Goal: Task Accomplishment & Management: Use online tool/utility

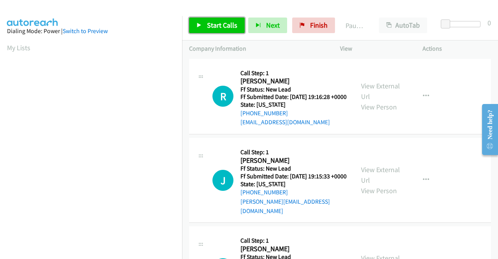
click at [213, 28] on span "Start Calls" at bounding box center [222, 25] width 30 height 9
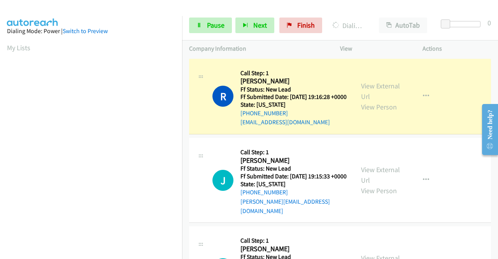
drag, startPoint x: 0, startPoint y: 118, endPoint x: 12, endPoint y: 114, distance: 13.2
click at [0, 118] on aside "Dialing Mode: Power | Switch to Preview My Lists" at bounding box center [91, 231] width 182 height 431
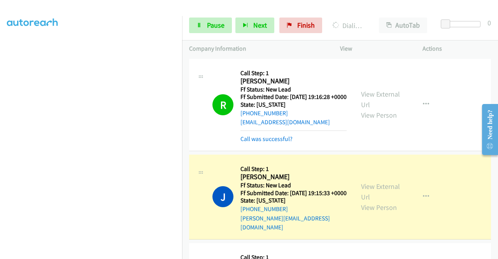
click at [357, 92] on div "View External Url View Person View External Url Email Schedule/Manage Callback …" at bounding box center [399, 105] width 90 height 78
click at [363, 95] on link "View External Url" at bounding box center [380, 99] width 39 height 19
click at [384, 189] on link "View External Url" at bounding box center [380, 191] width 39 height 19
click at [215, 28] on span "Pause" at bounding box center [216, 25] width 18 height 9
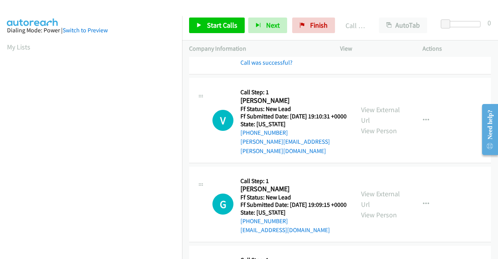
scroll to position [197, 0]
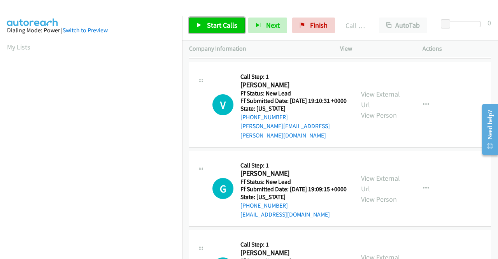
click at [222, 33] on link "Start Calls" at bounding box center [217, 26] width 56 height 16
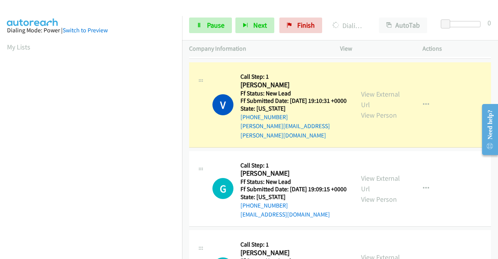
click at [361, 94] on div "View External Url View Person" at bounding box center [381, 105] width 40 height 32
click at [361, 97] on link "View External Url" at bounding box center [380, 99] width 39 height 19
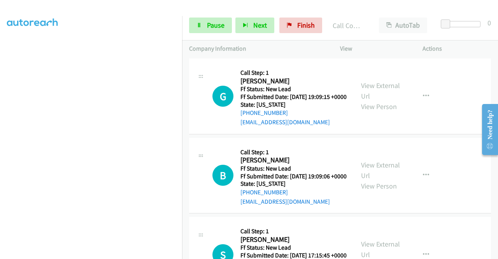
scroll to position [306, 0]
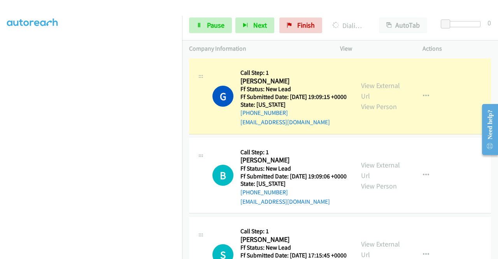
click at [376, 87] on div "View External Url View Person View External Url Email Schedule/Manage Callback …" at bounding box center [399, 96] width 90 height 62
click at [370, 90] on link "View External Url" at bounding box center [380, 90] width 39 height 19
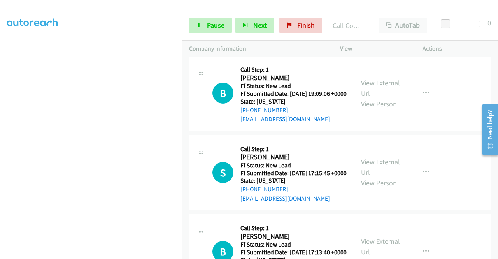
scroll to position [421, 0]
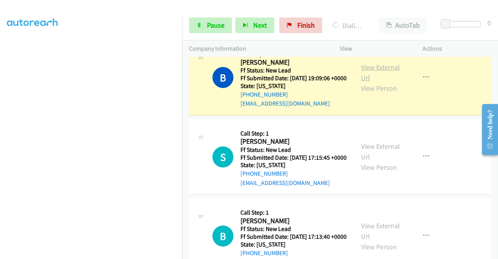
click at [376, 82] on link "View External Url" at bounding box center [380, 72] width 39 height 19
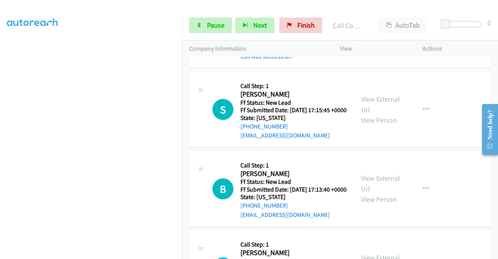
scroll to position [518, 0]
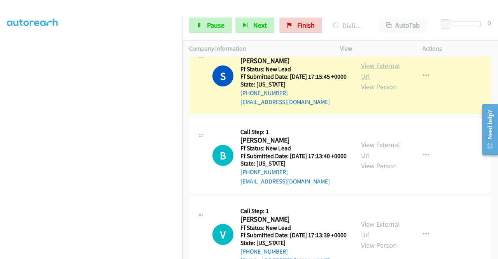
click at [363, 81] on link "View External Url" at bounding box center [380, 70] width 39 height 19
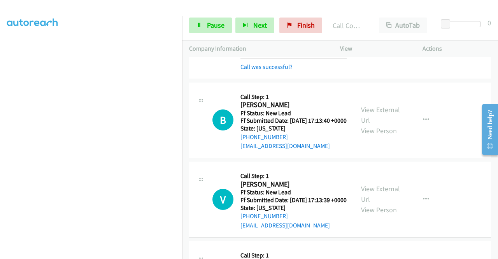
scroll to position [621, 0]
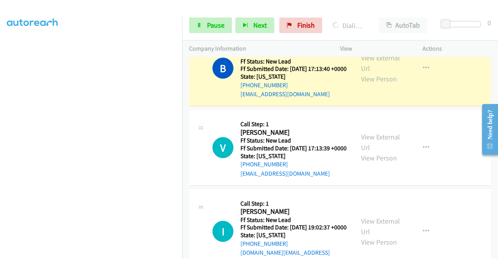
click at [370, 84] on div "View External Url View Person" at bounding box center [381, 69] width 40 height 32
click at [370, 73] on link "View External Url" at bounding box center [380, 62] width 39 height 19
click at [206, 23] on link "Pause" at bounding box center [210, 26] width 43 height 16
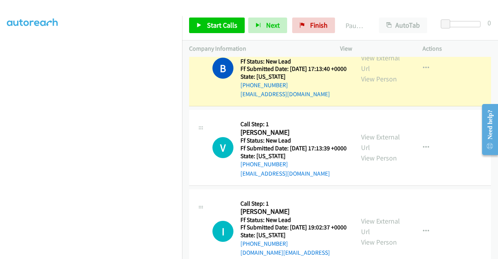
scroll to position [178, 0]
click at [0, 103] on aside "Dialing Mode: Power | Switch to Preview My Lists" at bounding box center [91, 59] width 182 height 431
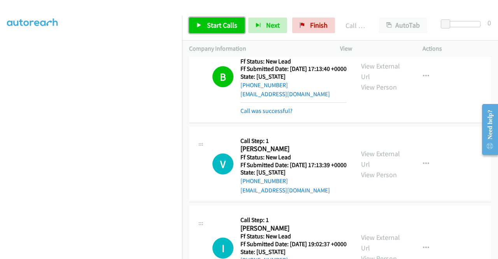
click at [210, 31] on link "Start Calls" at bounding box center [217, 26] width 56 height 16
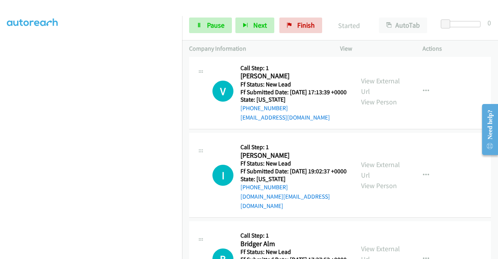
scroll to position [710, 0]
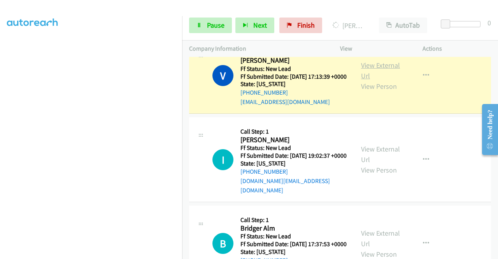
click at [368, 80] on link "View External Url" at bounding box center [380, 70] width 39 height 19
click at [0, 113] on aside "Dialing Mode: Power | Switch to Preview My Lists" at bounding box center [91, 59] width 182 height 431
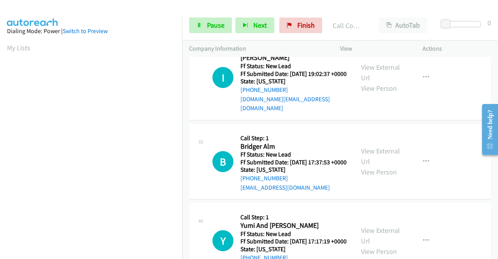
scroll to position [824, 0]
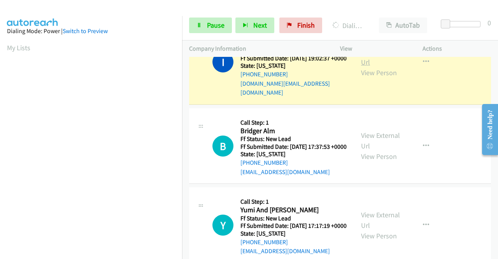
click at [375, 67] on link "View External Url" at bounding box center [380, 56] width 39 height 19
click at [0, 166] on aside "Dialing Mode: Power | Switch to Preview My Lists" at bounding box center [91, 231] width 182 height 431
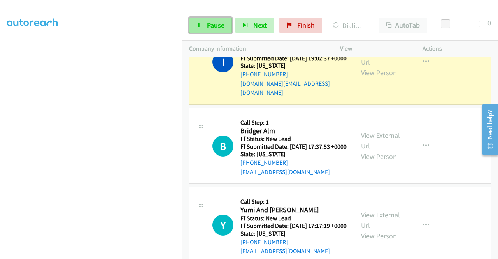
click at [191, 31] on link "Pause" at bounding box center [210, 26] width 43 height 16
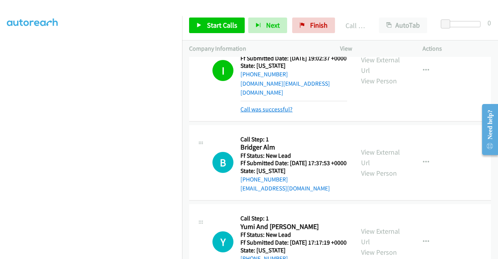
click at [283, 113] on link "Call was successful?" at bounding box center [267, 109] width 52 height 7
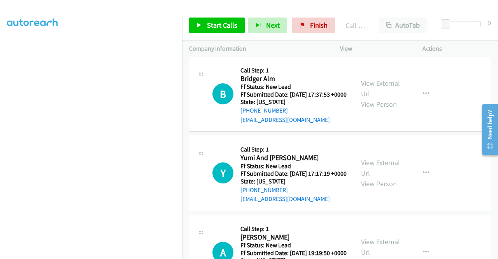
scroll to position [907, 0]
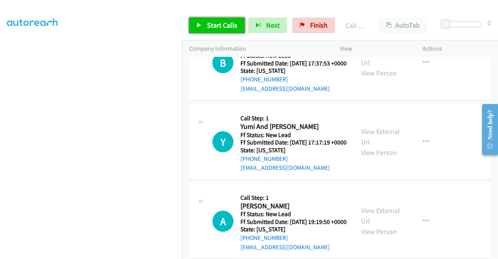
click at [230, 23] on span "Start Calls" at bounding box center [222, 25] width 30 height 9
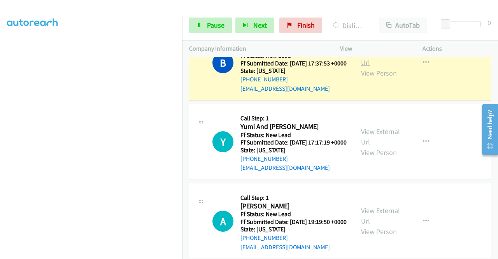
click at [386, 67] on link "View External Url" at bounding box center [380, 57] width 39 height 19
click at [0, 78] on aside "Dialing Mode: Power | Switch to Preview My Lists" at bounding box center [91, 59] width 182 height 431
click at [182, 30] on nav "Dialing Mode: Power | Switch to Preview My Lists" at bounding box center [91, 145] width 183 height 259
click at [207, 25] on span "Pause" at bounding box center [216, 25] width 18 height 9
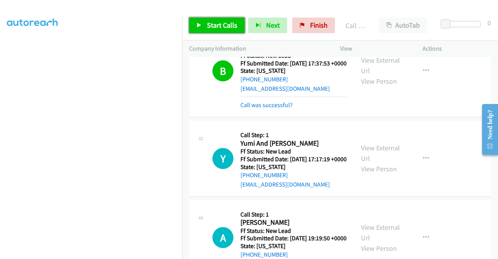
click at [226, 26] on span "Start Calls" at bounding box center [222, 25] width 30 height 9
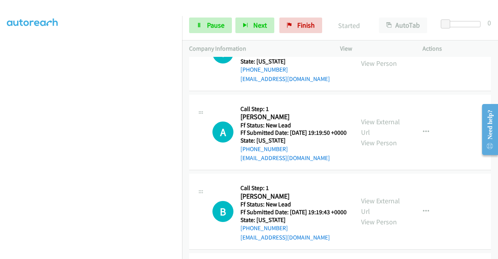
scroll to position [1016, 0]
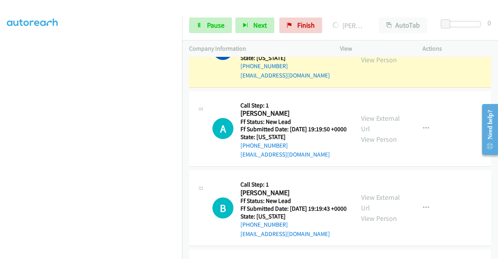
click at [367, 54] on link "View External Url" at bounding box center [380, 43] width 39 height 19
click at [0, 75] on aside "Dialing Mode: Power | Switch to Preview My Lists" at bounding box center [91, 59] width 182 height 431
click at [201, 23] on icon at bounding box center [199, 25] width 5 height 5
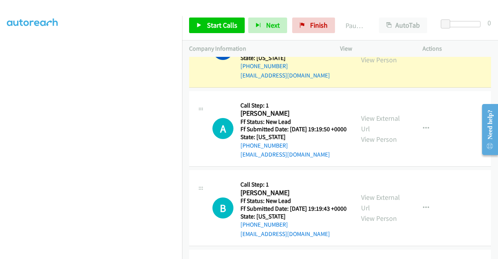
scroll to position [0, 0]
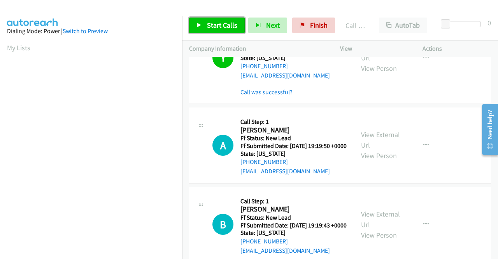
click at [220, 25] on span "Start Calls" at bounding box center [222, 25] width 30 height 9
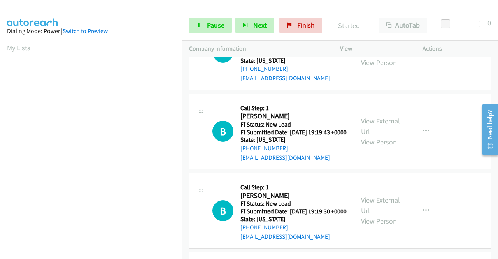
scroll to position [1125, 0]
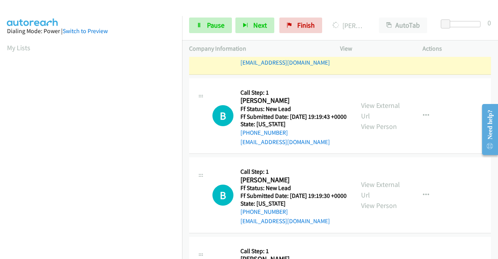
click at [385, 41] on link "View External Url" at bounding box center [380, 30] width 39 height 19
click at [0, 92] on aside "Dialing Mode: Power | Switch to Preview My Lists" at bounding box center [91, 231] width 182 height 431
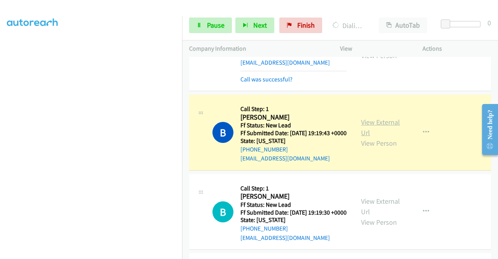
click at [380, 137] on link "View External Url" at bounding box center [380, 127] width 39 height 19
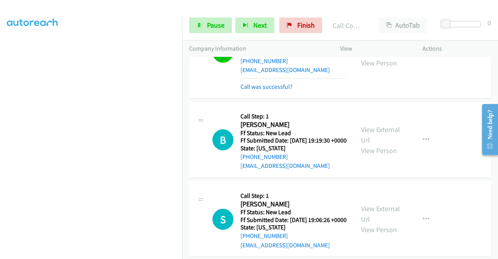
scroll to position [1270, 0]
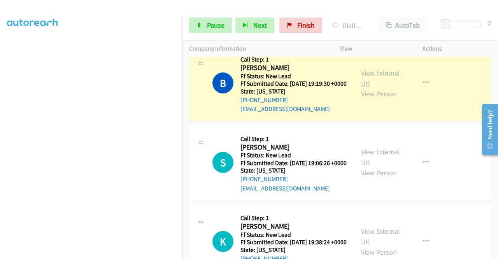
click at [372, 88] on link "View External Url" at bounding box center [380, 77] width 39 height 19
click at [202, 27] on link "Pause" at bounding box center [210, 26] width 43 height 16
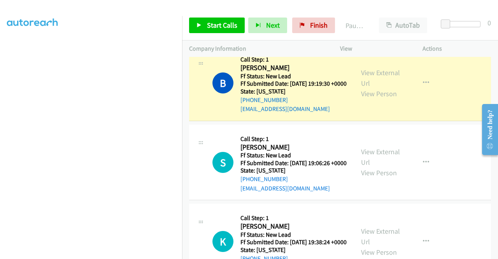
click at [0, 97] on aside "Dialing Mode: Power | Switch to Preview My Lists" at bounding box center [91, 59] width 182 height 431
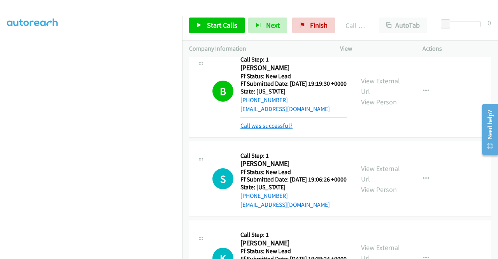
click at [259, 129] on link "Call was successful?" at bounding box center [267, 125] width 52 height 7
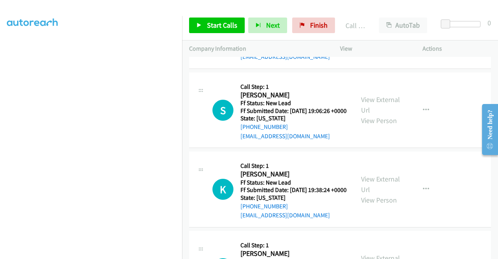
scroll to position [1327, 0]
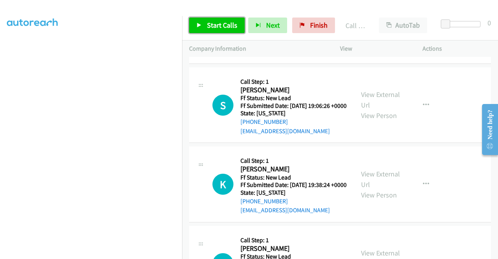
click at [213, 29] on span "Start Calls" at bounding box center [222, 25] width 30 height 9
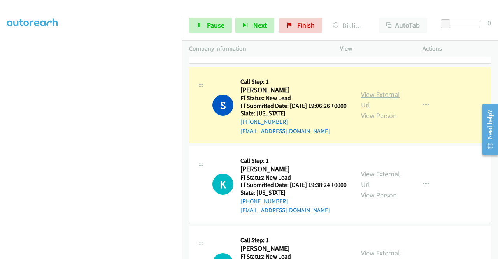
click at [378, 109] on link "View External Url" at bounding box center [380, 99] width 39 height 19
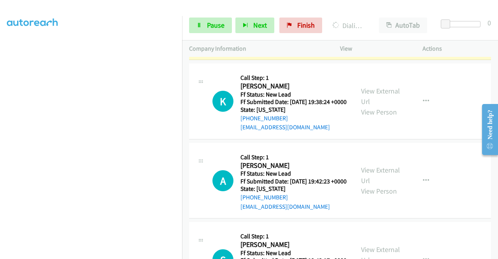
scroll to position [1416, 0]
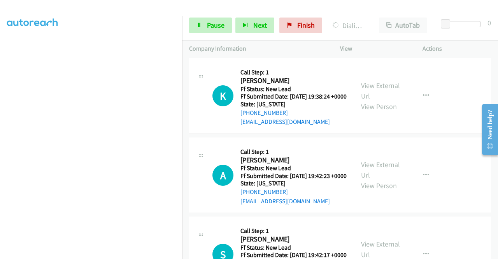
click at [0, 121] on aside "Dialing Mode: Power | Switch to Preview My Lists" at bounding box center [91, 59] width 182 height 431
click at [183, 32] on div "Start Calls Pause Next Finish Dialing Sunila Nagal AutoTab AutoTab 0" at bounding box center [340, 26] width 316 height 30
click at [209, 30] on link "Pause" at bounding box center [210, 26] width 43 height 16
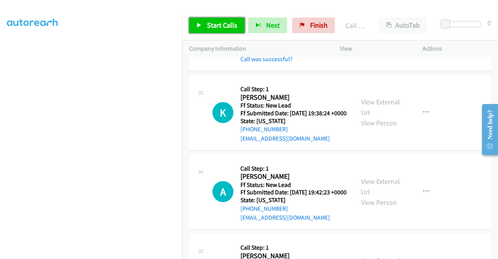
click at [206, 25] on link "Start Calls" at bounding box center [217, 26] width 56 height 16
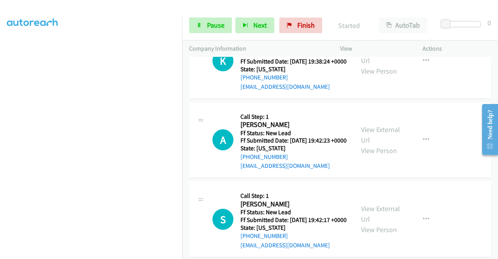
scroll to position [1488, 0]
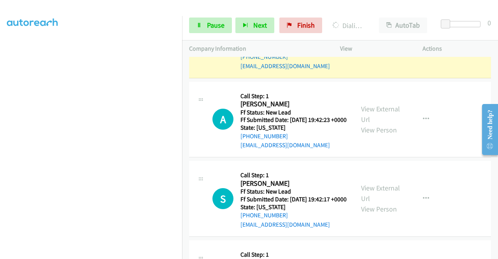
click at [364, 44] on link "View External Url" at bounding box center [380, 34] width 39 height 19
drag, startPoint x: 0, startPoint y: 115, endPoint x: 16, endPoint y: 122, distance: 17.1
click at [0, 115] on aside "Dialing Mode: Power | Switch to Preview My Lists" at bounding box center [91, 59] width 182 height 431
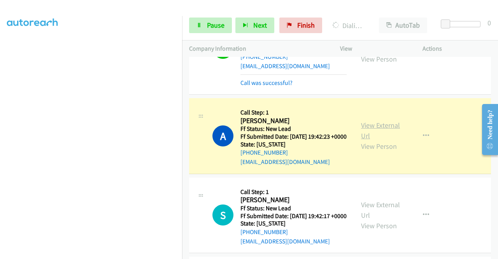
click at [367, 140] on link "View External Url" at bounding box center [380, 130] width 39 height 19
click at [0, 132] on aside "Dialing Mode: Power | Switch to Preview My Lists" at bounding box center [91, 59] width 182 height 431
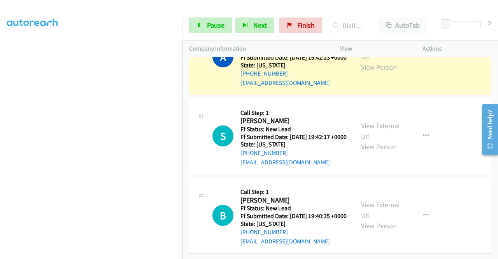
scroll to position [1634, 0]
click at [207, 25] on span "Pause" at bounding box center [216, 25] width 18 height 9
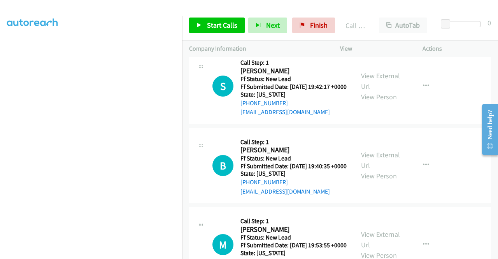
click at [225, 16] on div "Start Calls Pause Next Finish Call Completed AutoTab AutoTab 0" at bounding box center [340, 26] width 316 height 30
click at [221, 21] on span "Start Calls" at bounding box center [222, 25] width 30 height 9
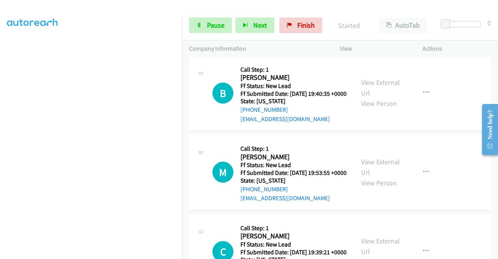
scroll to position [1722, 0]
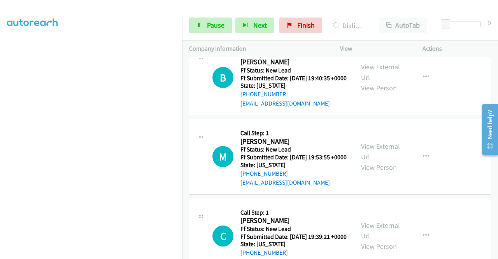
click at [209, 23] on span "Pause" at bounding box center [216, 25] width 18 height 9
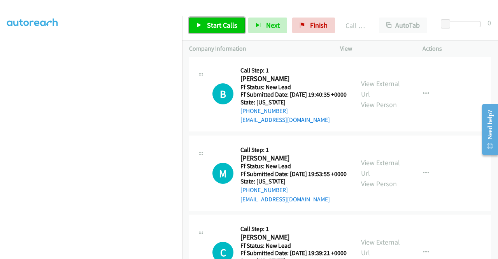
click at [235, 25] on span "Start Calls" at bounding box center [222, 25] width 30 height 9
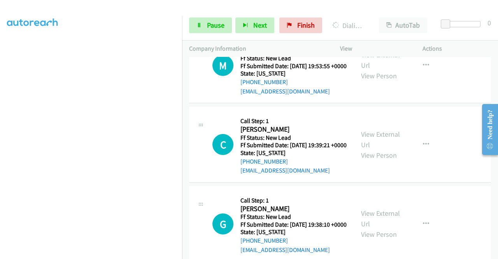
scroll to position [1820, 0]
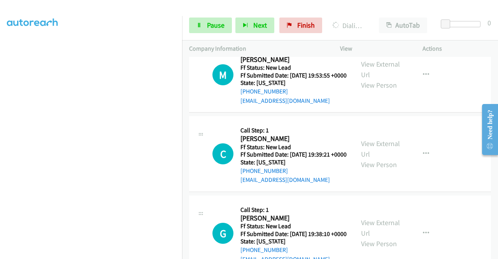
click at [0, 180] on aside "Dialing Mode: Power | Switch to Preview My Lists" at bounding box center [91, 59] width 182 height 431
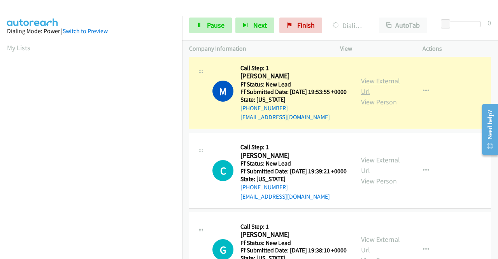
click at [386, 96] on link "View External Url" at bounding box center [380, 85] width 39 height 19
click at [167, 253] on section at bounding box center [91, 74] width 168 height 373
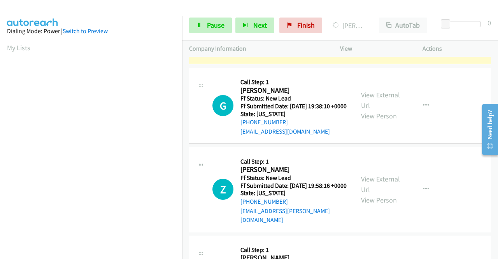
scroll to position [2018, 0]
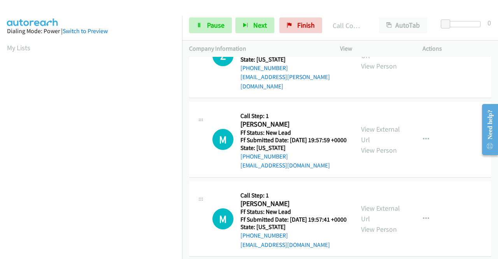
scroll to position [2132, 0]
click at [225, 35] on div "Start Calls Pause Next Finish Call Completed AutoTab AutoTab 0" at bounding box center [340, 26] width 316 height 30
click at [225, 30] on link "Pause" at bounding box center [210, 26] width 43 height 16
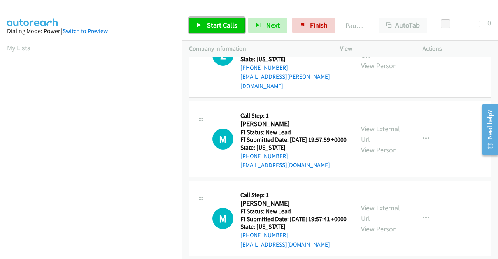
click at [225, 30] on link "Start Calls" at bounding box center [217, 26] width 56 height 16
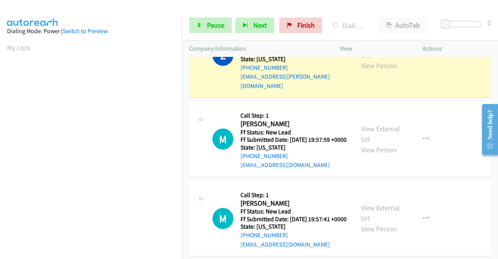
click at [375, 71] on div "View External Url View Person" at bounding box center [381, 55] width 40 height 32
click at [373, 60] on link "View External Url" at bounding box center [380, 49] width 39 height 19
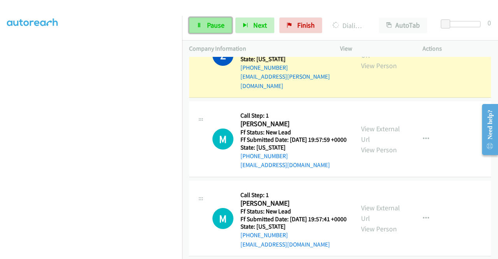
click at [213, 21] on span "Pause" at bounding box center [216, 25] width 18 height 9
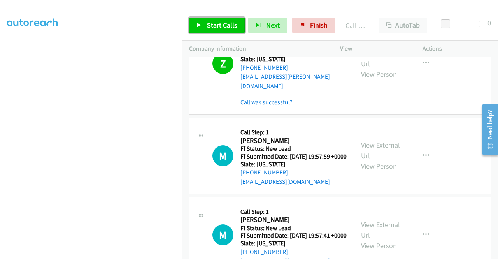
click at [222, 24] on span "Start Calls" at bounding box center [222, 25] width 30 height 9
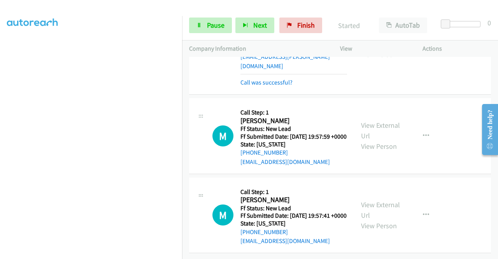
scroll to position [2306, 0]
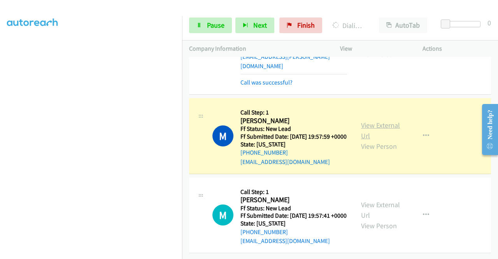
click at [367, 121] on link "View External Url" at bounding box center [380, 130] width 39 height 19
click at [0, 66] on aside "Dialing Mode: Power | Switch to Preview My Lists" at bounding box center [91, 59] width 182 height 431
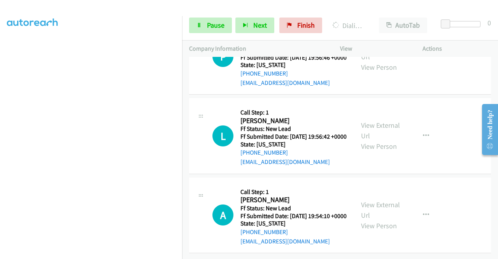
scroll to position [2457, 0]
click at [456, 95] on div "P Callback Scheduled Call Step: 1 Patricia Brown America/New_York Ff Status: Ne…" at bounding box center [340, 57] width 302 height 76
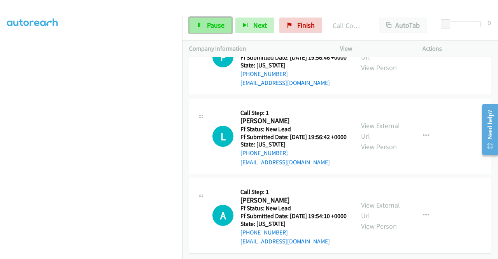
click at [212, 30] on link "Pause" at bounding box center [210, 26] width 43 height 16
click at [212, 30] on div "Start Calls Pause Next Finish" at bounding box center [257, 26] width 137 height 16
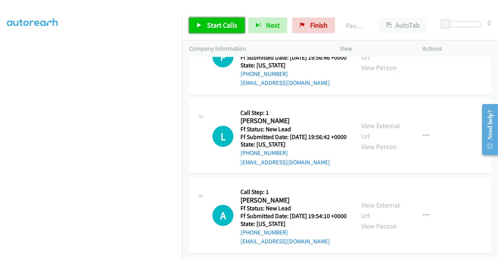
click at [212, 30] on link "Start Calls" at bounding box center [217, 26] width 56 height 16
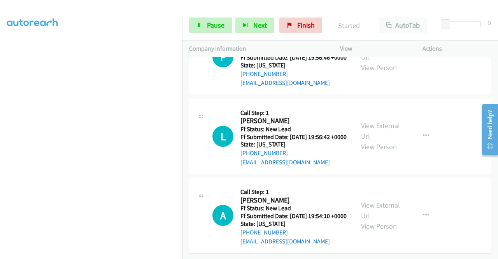
scroll to position [2535, 0]
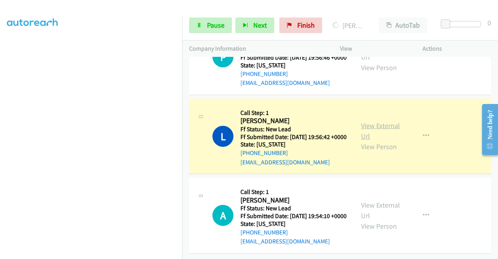
click at [363, 141] on link "View External Url" at bounding box center [380, 130] width 39 height 19
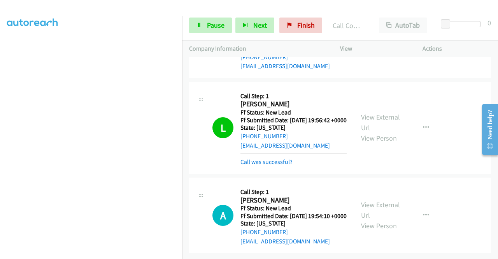
scroll to position [2616, 0]
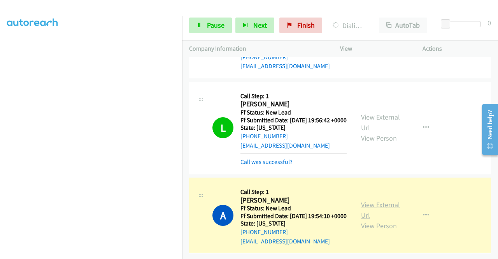
click at [369, 200] on link "View External Url" at bounding box center [380, 209] width 39 height 19
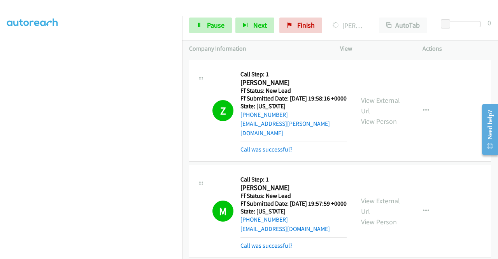
scroll to position [2094, 0]
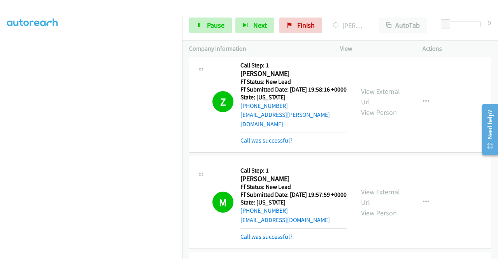
click at [371, 14] on link "View External Url" at bounding box center [380, 4] width 39 height 19
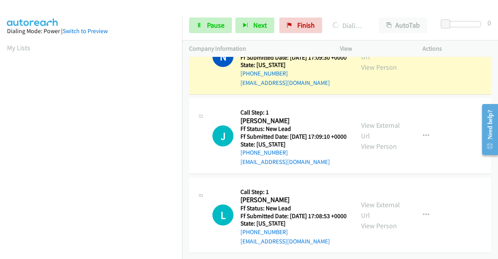
scroll to position [2851, 0]
click at [367, 61] on link "View External Url" at bounding box center [380, 51] width 39 height 19
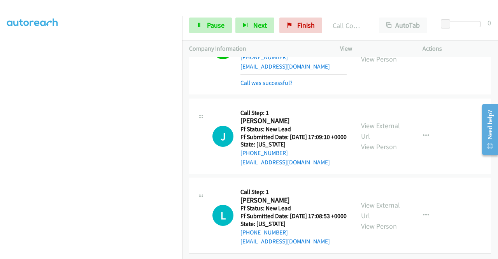
scroll to position [2926, 0]
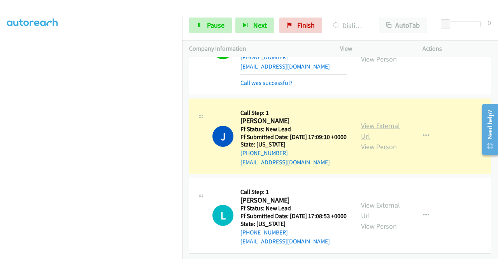
click at [369, 121] on link "View External Url" at bounding box center [380, 130] width 39 height 19
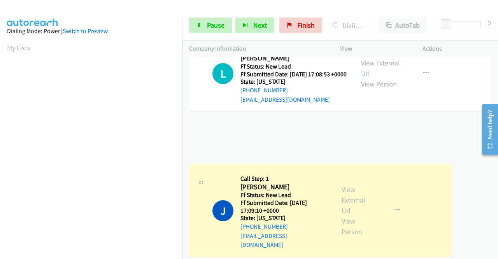
drag, startPoint x: 182, startPoint y: 150, endPoint x: 186, endPoint y: 224, distance: 73.7
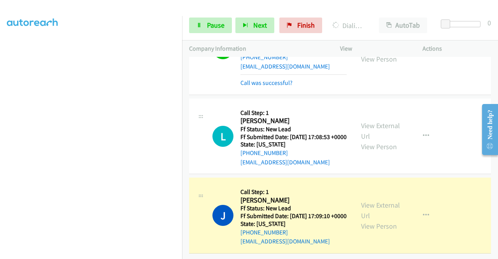
scroll to position [178, 0]
click at [199, 195] on icon at bounding box center [200, 197] width 9 height 4
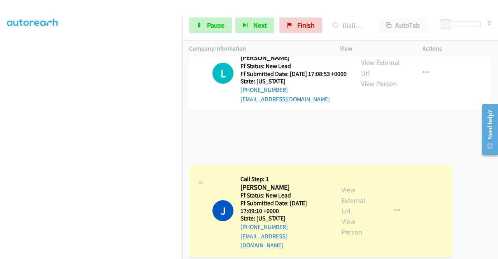
drag, startPoint x: 200, startPoint y: 183, endPoint x: 213, endPoint y: 134, distance: 50.6
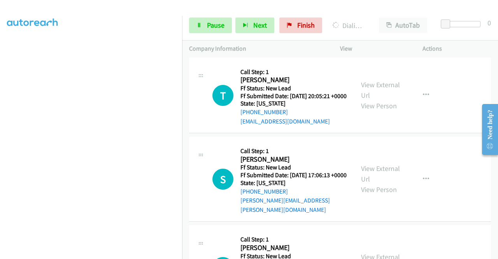
scroll to position [167, 0]
click at [208, 28] on span "Pause" at bounding box center [216, 25] width 18 height 9
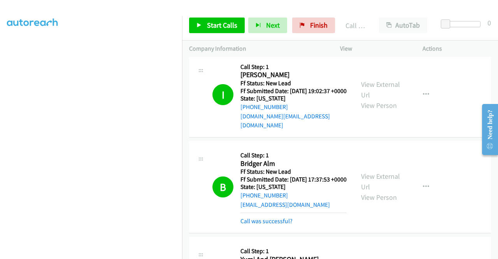
scroll to position [0, 0]
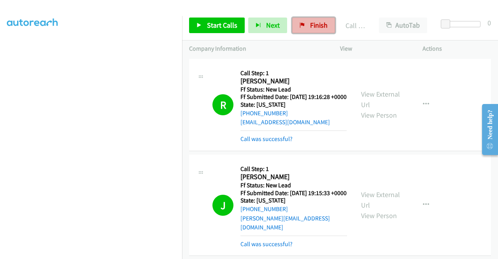
click at [310, 28] on span "Finish" at bounding box center [319, 25] width 18 height 9
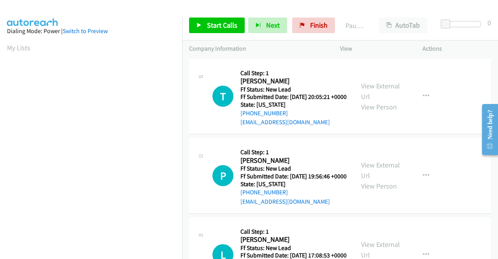
click at [220, 33] on div "Start Calls Pause Next Finish Paused AutoTab AutoTab 0" at bounding box center [340, 26] width 316 height 30
click at [221, 32] on link "Start Calls" at bounding box center [217, 26] width 56 height 16
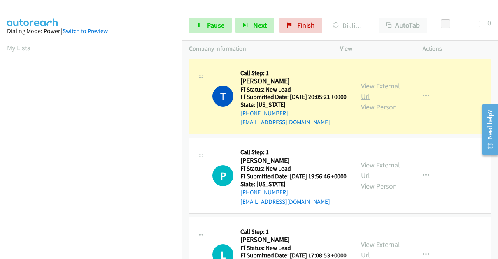
click at [365, 90] on link "View External Url" at bounding box center [380, 90] width 39 height 19
drag, startPoint x: 0, startPoint y: 114, endPoint x: 16, endPoint y: 102, distance: 19.7
click at [0, 114] on aside "Dialing Mode: Power | Switch to Preview My Lists" at bounding box center [91, 231] width 182 height 431
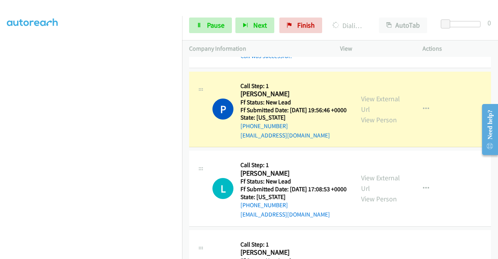
scroll to position [99, 0]
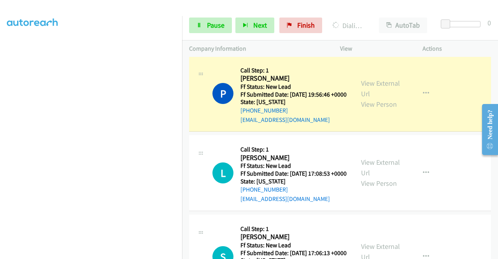
click at [396, 100] on div "View External Url View Person" at bounding box center [381, 94] width 40 height 32
click at [389, 93] on link "View External Url" at bounding box center [380, 88] width 39 height 19
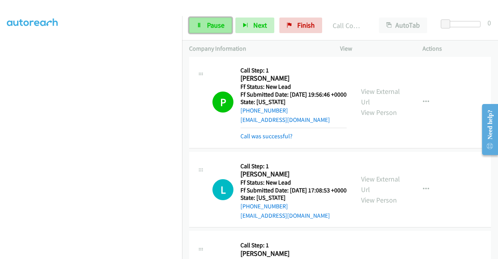
click at [215, 24] on span "Pause" at bounding box center [216, 25] width 18 height 9
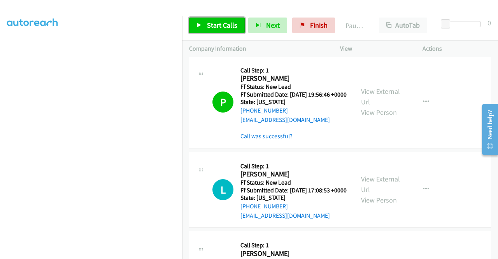
click at [215, 24] on span "Start Calls" at bounding box center [222, 25] width 30 height 9
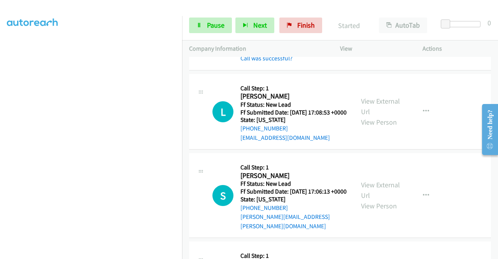
scroll to position [192, 0]
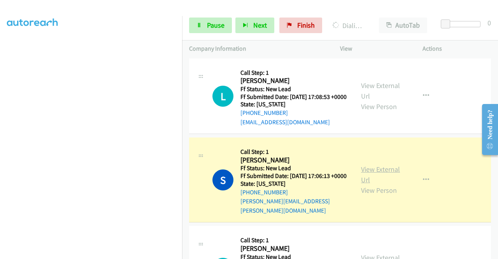
click at [377, 184] on link "View External Url" at bounding box center [380, 174] width 39 height 19
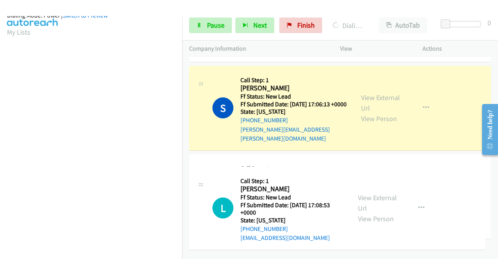
drag, startPoint x: 183, startPoint y: 152, endPoint x: 192, endPoint y: 239, distance: 86.9
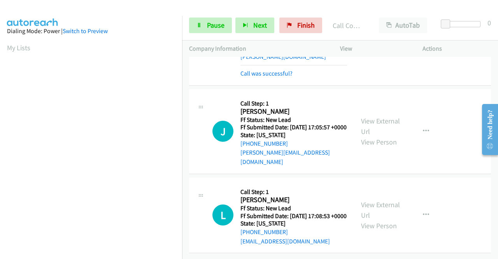
scroll to position [291, 0]
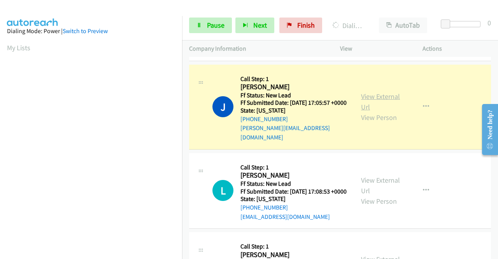
click at [367, 111] on link "View External Url" at bounding box center [380, 101] width 39 height 19
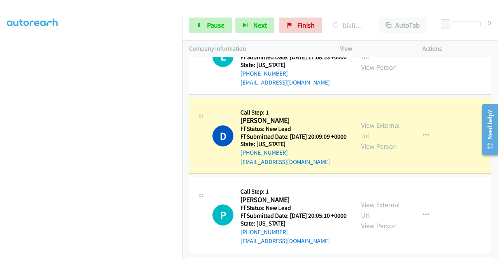
scroll to position [457, 0]
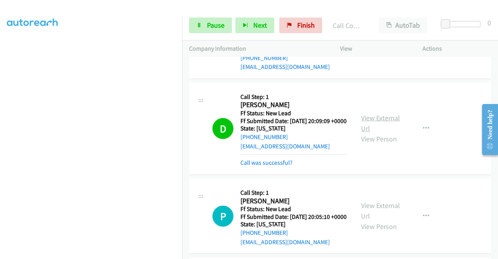
click at [369, 133] on link "View External Url" at bounding box center [380, 122] width 39 height 19
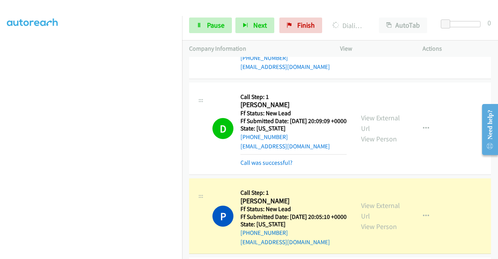
click at [384, 229] on div "View External Url View Person View External Url Email Schedule/Manage Callback …" at bounding box center [399, 216] width 90 height 62
click at [375, 220] on link "View External Url" at bounding box center [380, 210] width 39 height 19
click at [130, 253] on section at bounding box center [91, 74] width 168 height 373
click at [221, 27] on span "Pause" at bounding box center [216, 25] width 18 height 9
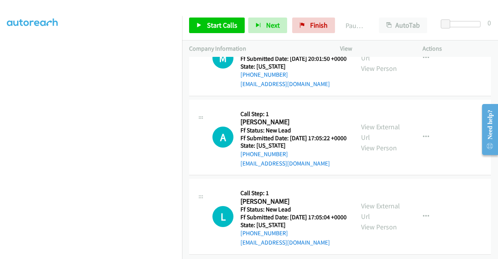
scroll to position [861, 0]
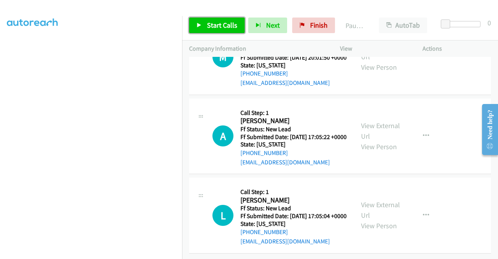
click at [227, 23] on span "Start Calls" at bounding box center [222, 25] width 30 height 9
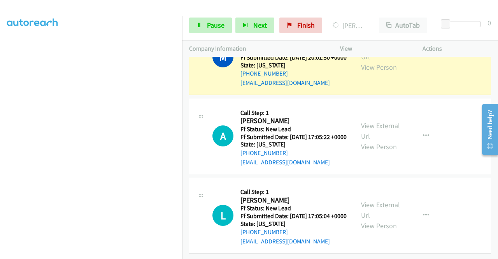
scroll to position [814, 0]
click at [382, 61] on link "View External Url" at bounding box center [380, 51] width 39 height 19
click at [0, 132] on aside "Dialing Mode: Power | Switch to Preview My Lists" at bounding box center [91, 59] width 182 height 431
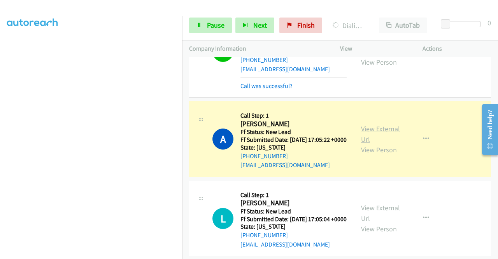
click at [364, 144] on link "View External Url" at bounding box center [380, 133] width 39 height 19
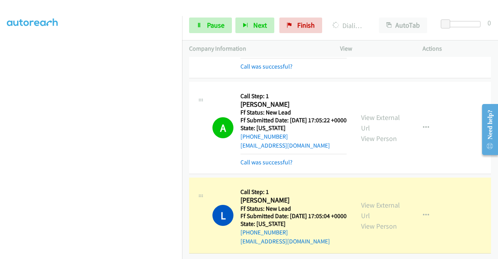
scroll to position [894, 0]
click at [370, 201] on link "View External Url" at bounding box center [380, 210] width 39 height 19
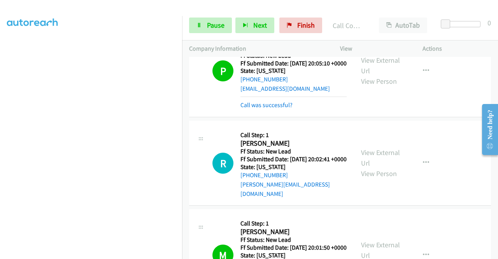
scroll to position [617, 0]
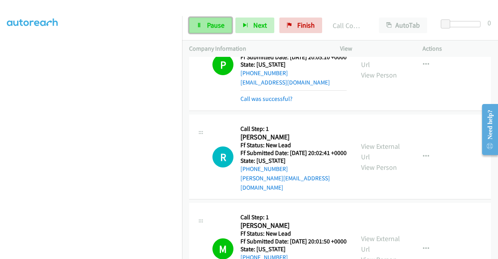
click at [213, 26] on span "Pause" at bounding box center [216, 25] width 18 height 9
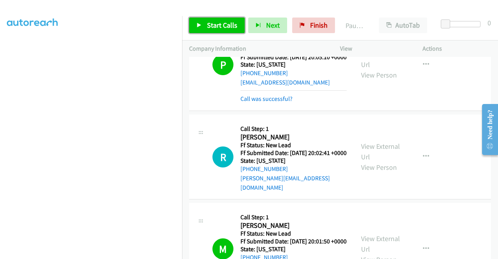
click at [213, 26] on span "Start Calls" at bounding box center [222, 25] width 30 height 9
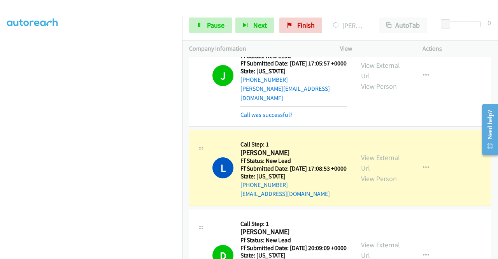
scroll to position [357, 0]
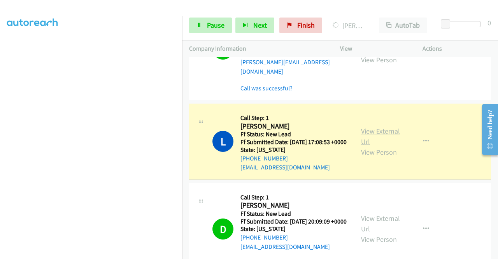
click at [379, 146] on link "View External Url" at bounding box center [380, 136] width 39 height 19
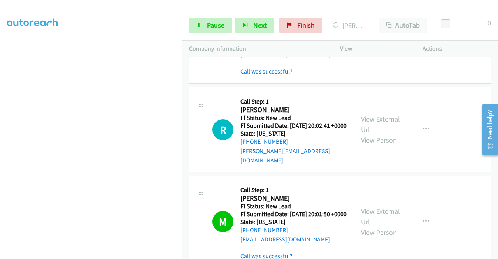
scroll to position [650, 0]
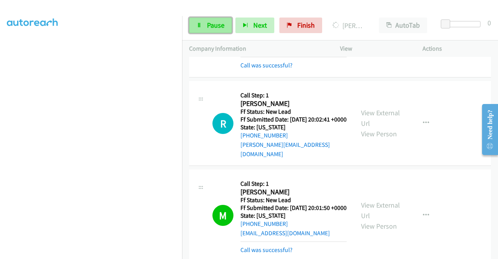
click at [189, 21] on link "Pause" at bounding box center [210, 26] width 43 height 16
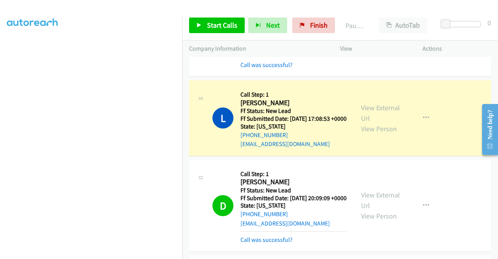
scroll to position [404, 0]
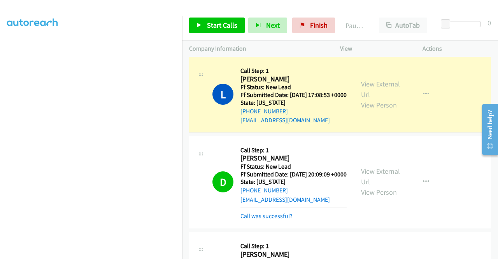
drag, startPoint x: 498, startPoint y: 192, endPoint x: 22, endPoint y: 53, distance: 496.1
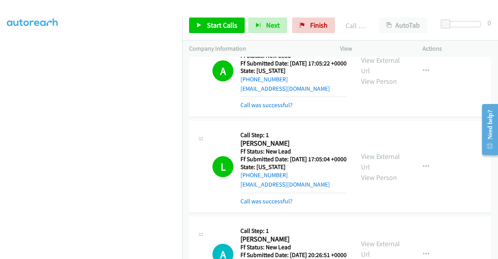
scroll to position [928, 0]
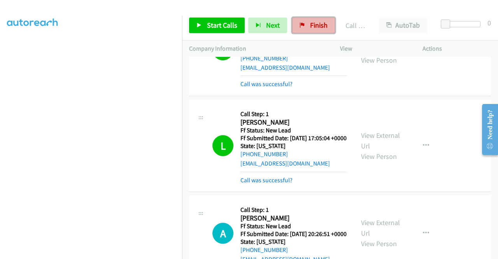
click at [324, 21] on span "Finish" at bounding box center [319, 25] width 18 height 9
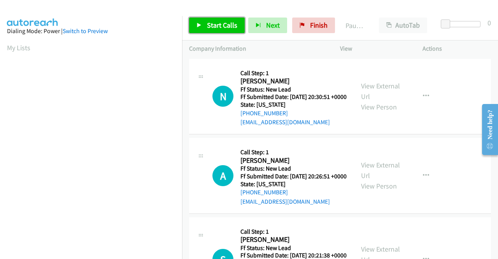
click at [229, 24] on span "Start Calls" at bounding box center [222, 25] width 30 height 9
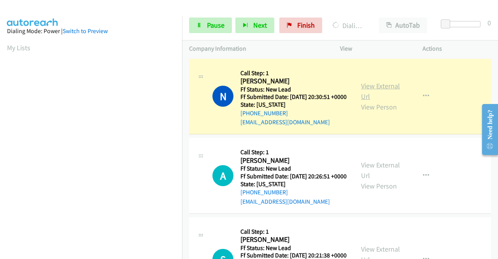
click at [374, 92] on link "View External Url" at bounding box center [380, 90] width 39 height 19
click at [0, 177] on aside "Dialing Mode: Power | Switch to Preview My Lists" at bounding box center [91, 231] width 182 height 431
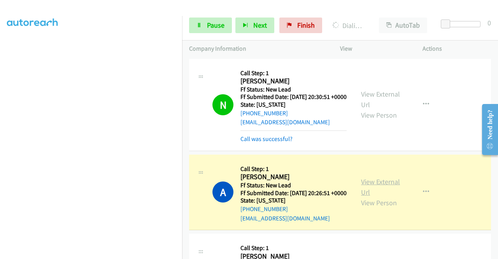
click at [369, 190] on link "View External Url" at bounding box center [380, 186] width 39 height 19
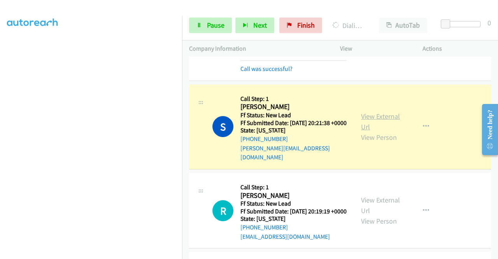
click at [365, 127] on link "View External Url" at bounding box center [380, 121] width 39 height 19
click at [216, 23] on span "Pause" at bounding box center [216, 25] width 18 height 9
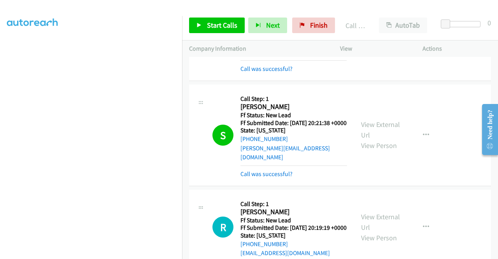
click at [226, 33] on div "Start Calls Pause Next Finish Call Completed AutoTab AutoTab 0" at bounding box center [340, 26] width 316 height 30
click at [228, 29] on span "Start Calls" at bounding box center [222, 25] width 30 height 9
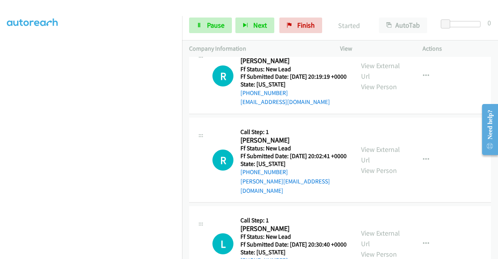
scroll to position [327, 0]
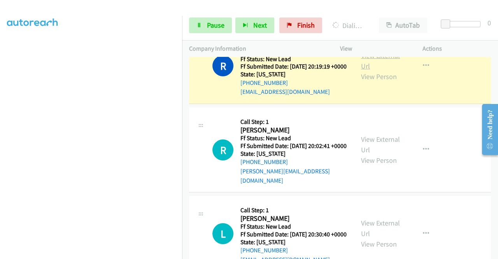
click at [381, 70] on link "View External Url" at bounding box center [380, 60] width 39 height 19
click at [0, 119] on aside "Dialing Mode: Power | Switch to Preview My Lists" at bounding box center [91, 59] width 182 height 431
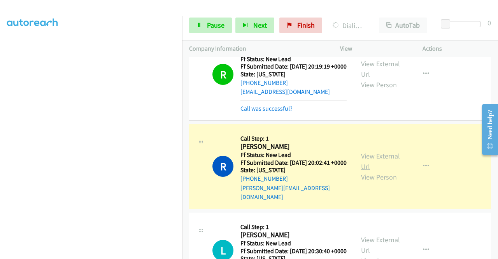
click at [382, 171] on link "View External Url" at bounding box center [380, 160] width 39 height 19
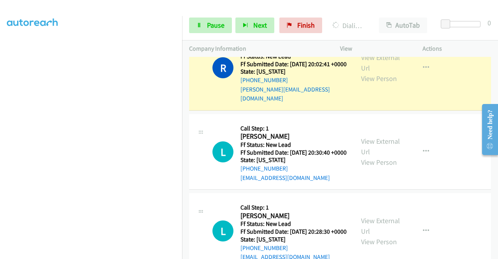
click at [196, 37] on div "Start Calls Pause Next Finish Dialing Rallh Carrasquillo AutoTab AutoTab 0" at bounding box center [340, 26] width 316 height 30
click at [199, 29] on link "Pause" at bounding box center [210, 26] width 43 height 16
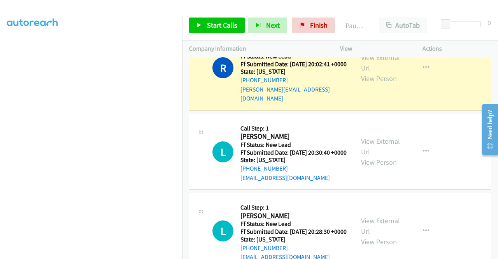
scroll to position [0, 0]
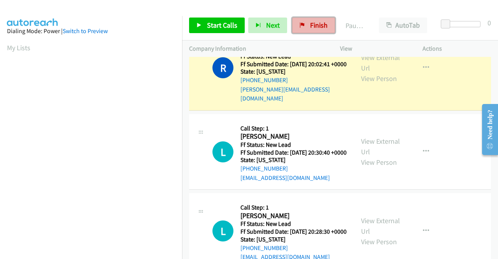
click at [302, 28] on icon at bounding box center [302, 25] width 5 height 5
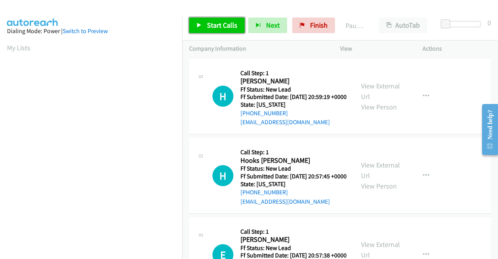
click at [227, 29] on span "Start Calls" at bounding box center [222, 25] width 30 height 9
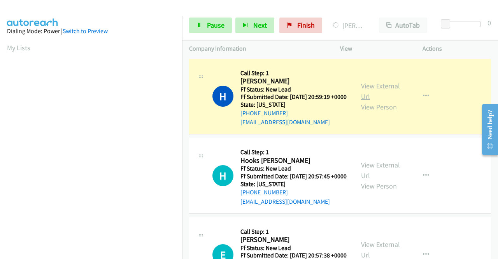
click at [370, 92] on link "View External Url" at bounding box center [380, 90] width 39 height 19
click at [0, 129] on aside "Dialing Mode: Power | Switch to Preview My Lists" at bounding box center [91, 109] width 182 height 431
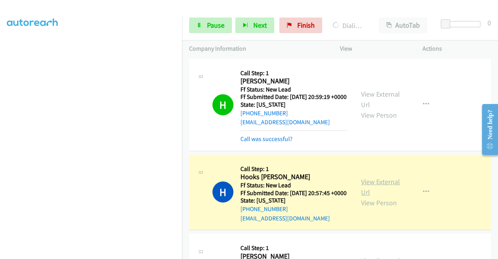
click at [383, 195] on link "View External Url" at bounding box center [380, 186] width 39 height 19
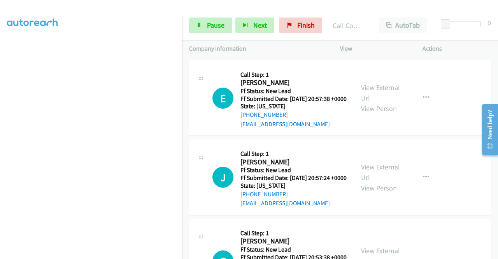
scroll to position [206, 0]
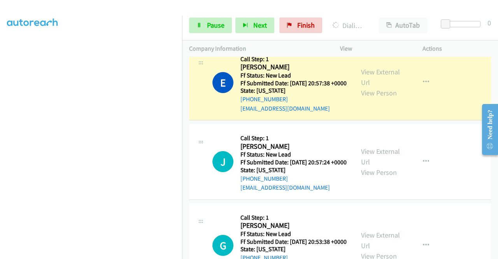
click at [384, 84] on div "View External Url View Person View External Url Email Schedule/Manage Callback …" at bounding box center [399, 83] width 90 height 62
click at [370, 87] on link "View External Url" at bounding box center [380, 76] width 39 height 19
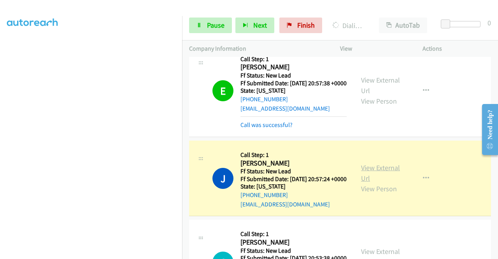
click at [368, 183] on link "View External Url" at bounding box center [380, 172] width 39 height 19
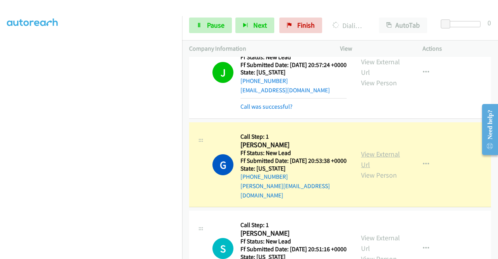
click at [387, 169] on link "View External Url" at bounding box center [380, 159] width 39 height 19
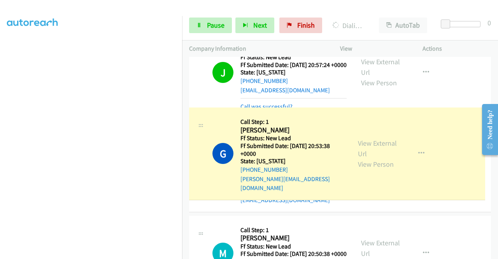
drag, startPoint x: 188, startPoint y: 165, endPoint x: 188, endPoint y: 118, distance: 47.9
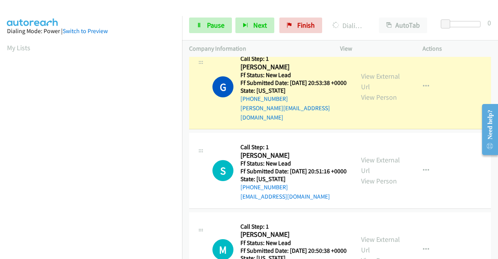
scroll to position [178, 0]
click at [199, 36] on div "Start Calls Pause Next Finish Dialing [PERSON_NAME] AutoTab AutoTab 0" at bounding box center [340, 26] width 316 height 30
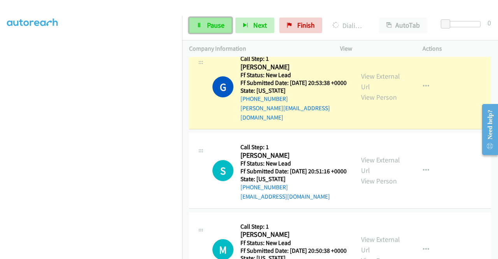
click at [201, 27] on icon at bounding box center [199, 25] width 5 height 5
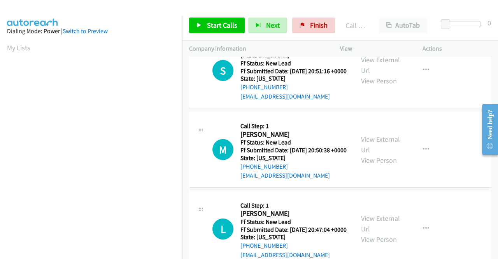
scroll to position [516, 0]
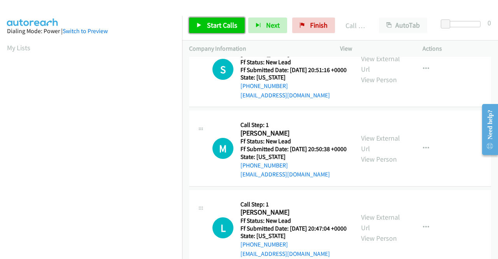
click at [224, 22] on span "Start Calls" at bounding box center [222, 25] width 30 height 9
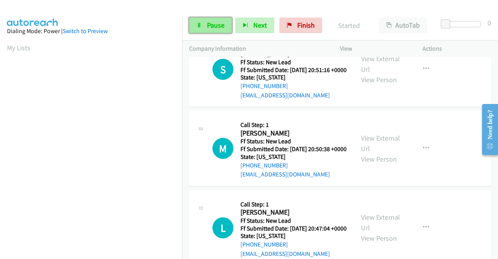
click at [216, 32] on link "Pause" at bounding box center [210, 26] width 43 height 16
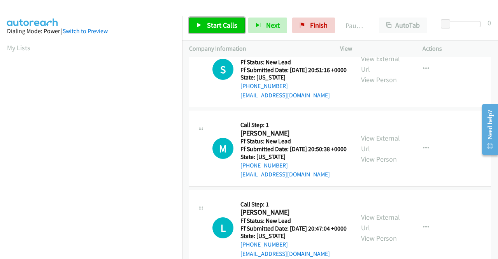
click at [213, 22] on span "Start Calls" at bounding box center [222, 25] width 30 height 9
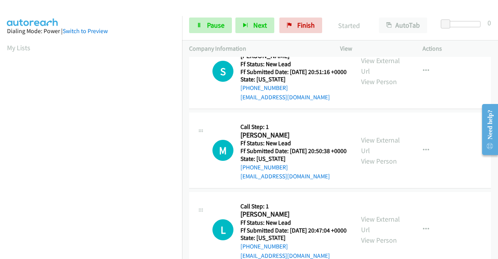
scroll to position [522, 0]
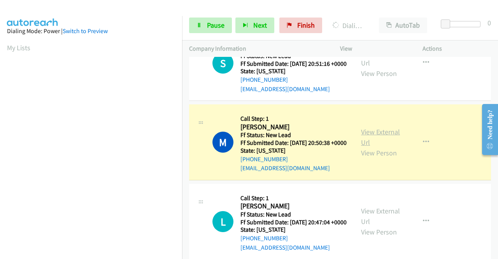
click at [383, 147] on link "View External Url" at bounding box center [380, 136] width 39 height 19
click at [0, 125] on aside "Dialing Mode: Power | Switch to Preview My Lists" at bounding box center [91, 59] width 182 height 431
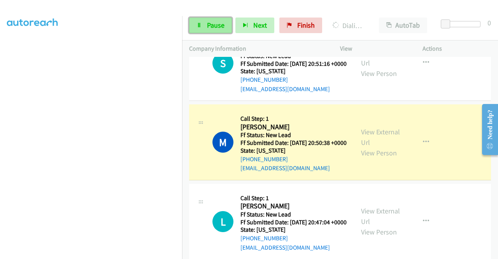
click at [207, 28] on span "Pause" at bounding box center [216, 25] width 18 height 9
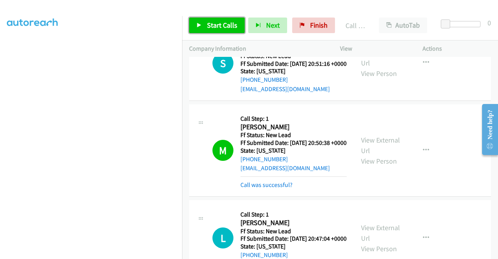
click at [220, 28] on span "Start Calls" at bounding box center [222, 25] width 30 height 9
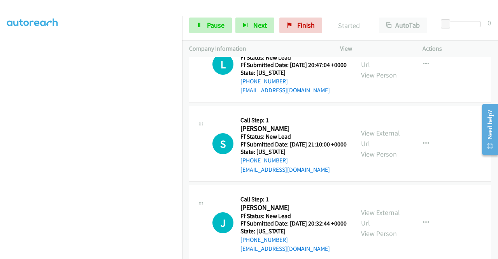
scroll to position [704, 0]
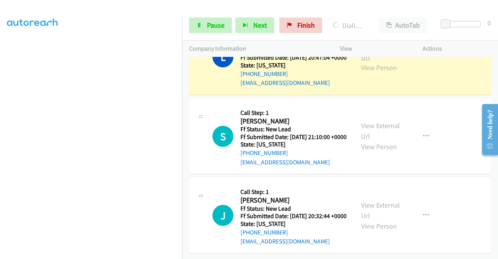
click at [377, 62] on link "View External Url" at bounding box center [380, 51] width 39 height 19
click at [0, 137] on aside "Dialing Mode: Power | Switch to Preview My Lists" at bounding box center [91, 60] width 182 height 431
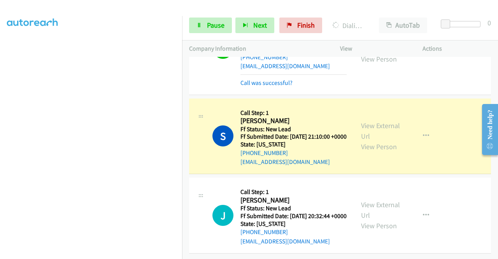
scroll to position [790, 0]
click at [0, 157] on aside "Dialing Mode: Power | Switch to Preview My Lists" at bounding box center [91, 59] width 182 height 431
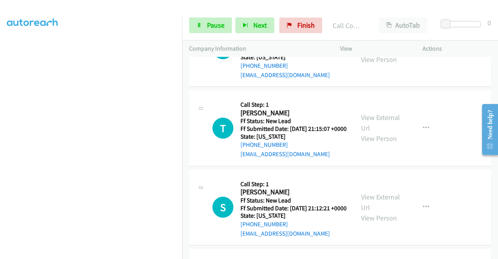
scroll to position [905, 0]
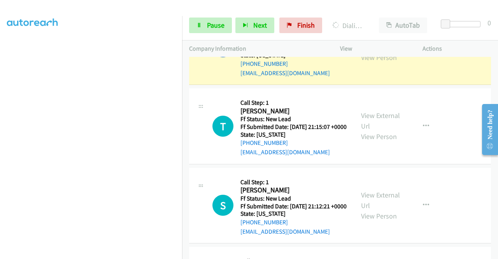
click at [377, 78] on div "View External Url View Person View External Url Email Schedule/Manage Callback …" at bounding box center [399, 47] width 90 height 62
click at [371, 51] on link "View External Url" at bounding box center [380, 41] width 39 height 19
click at [215, 28] on span "Pause" at bounding box center [216, 25] width 18 height 9
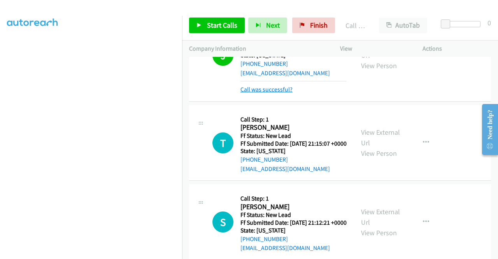
click at [279, 93] on link "Call was successful?" at bounding box center [267, 89] width 52 height 7
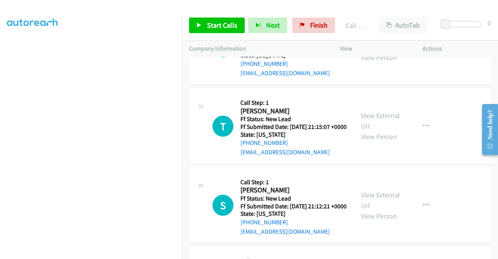
click at [423, 50] on icon "button" at bounding box center [426, 47] width 6 height 6
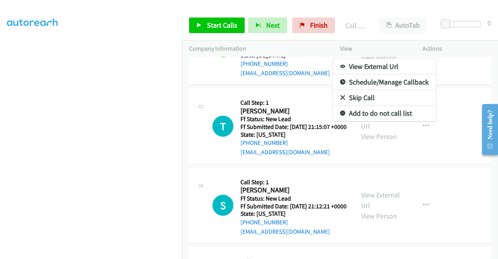
click at [375, 121] on link "Add to do not call list" at bounding box center [385, 114] width 104 height 16
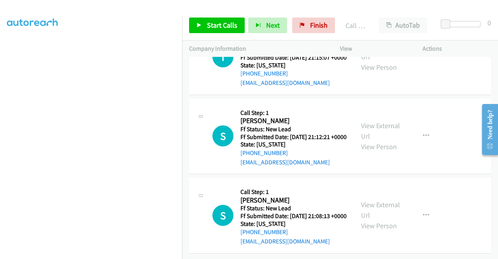
scroll to position [993, 0]
click at [223, 29] on span "Start Calls" at bounding box center [222, 25] width 30 height 9
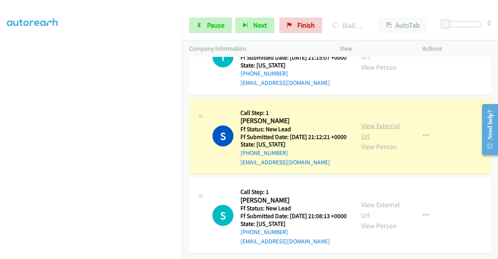
click at [382, 141] on link "View External Url" at bounding box center [380, 130] width 39 height 19
click at [218, 22] on span "Pause" at bounding box center [216, 25] width 18 height 9
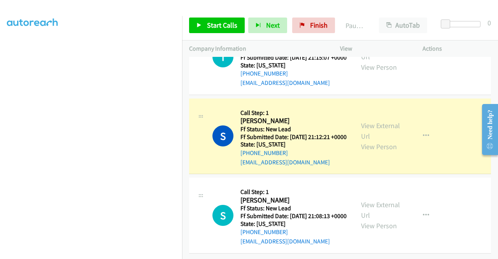
scroll to position [177, 0]
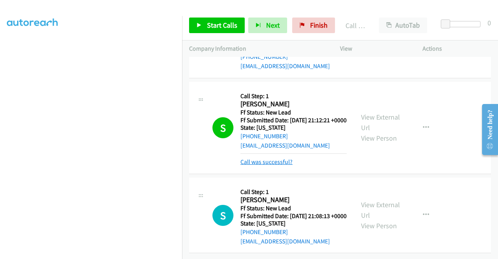
click at [269, 165] on link "Call was successful?" at bounding box center [267, 161] width 52 height 7
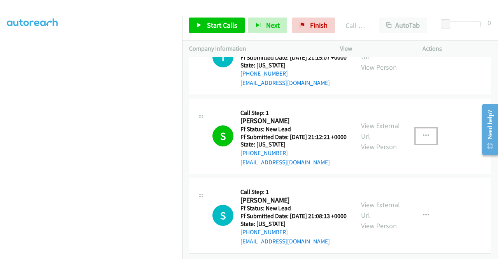
click at [424, 139] on icon "button" at bounding box center [426, 136] width 6 height 6
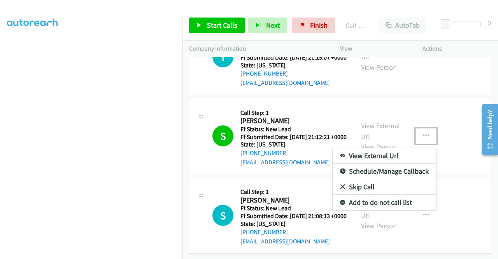
click at [361, 195] on link "Skip Call" at bounding box center [385, 187] width 104 height 16
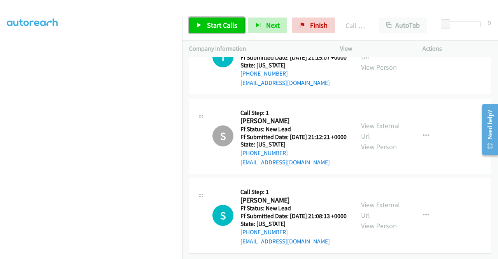
click at [219, 18] on link "Start Calls" at bounding box center [217, 26] width 56 height 16
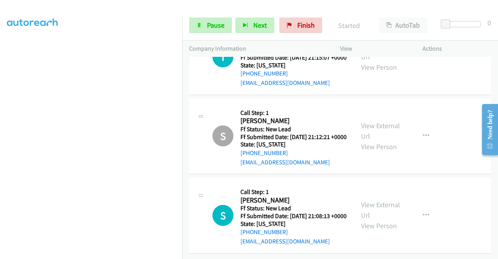
scroll to position [1067, 0]
click at [426, 128] on button "button" at bounding box center [426, 136] width 21 height 16
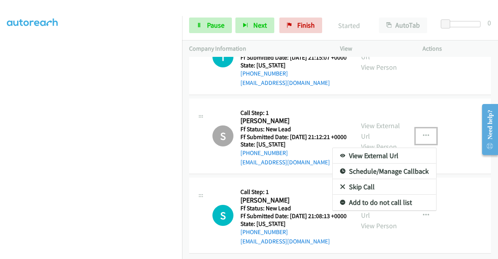
click at [359, 195] on link "Add to do not call list" at bounding box center [385, 203] width 104 height 16
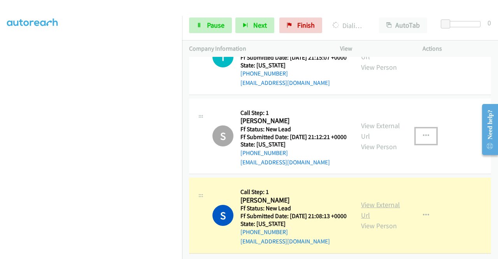
click at [370, 200] on link "View External Url" at bounding box center [380, 209] width 39 height 19
click at [215, 28] on span "Pause" at bounding box center [216, 25] width 18 height 9
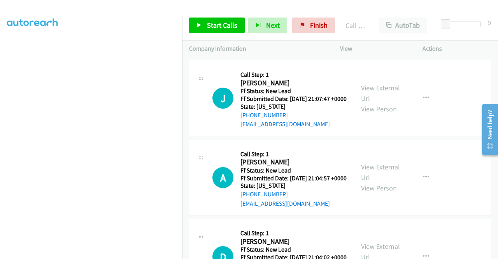
scroll to position [1192, 0]
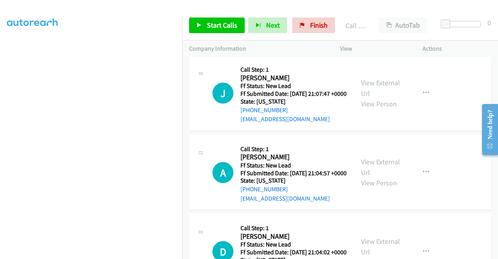
click at [264, 44] on link "Call was successful?" at bounding box center [267, 39] width 52 height 7
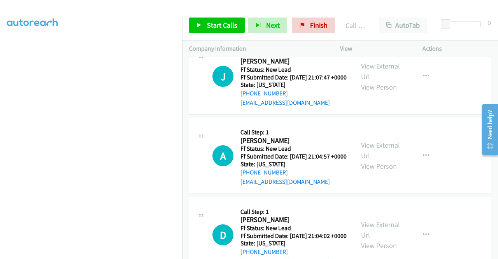
click at [367, 72] on link "Add to do not call list" at bounding box center [385, 64] width 104 height 16
click at [221, 28] on span "Start Calls" at bounding box center [222, 25] width 30 height 9
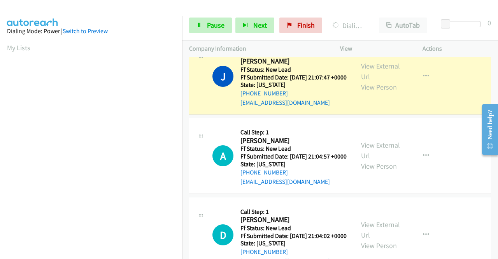
scroll to position [178, 0]
click at [0, 131] on aside "Dialing Mode: Power | Switch to Preview My Lists" at bounding box center [91, 59] width 182 height 431
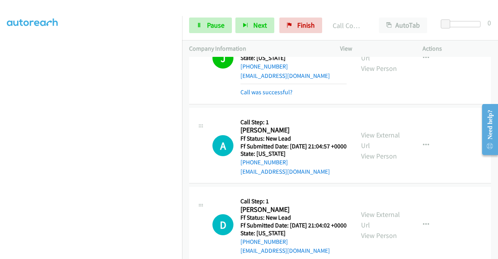
scroll to position [1210, 0]
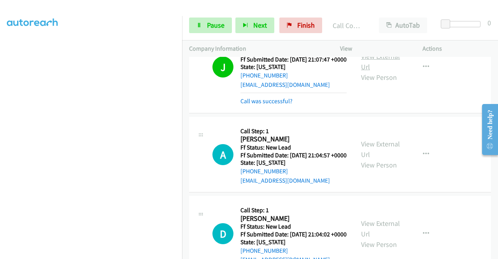
click at [389, 71] on link "View External Url" at bounding box center [380, 61] width 39 height 19
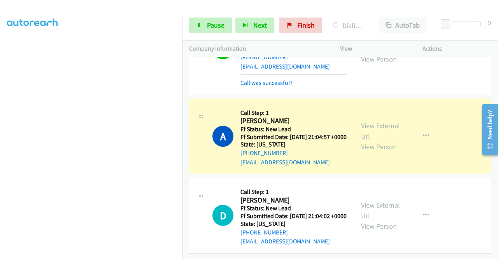
scroll to position [1308, 0]
click at [389, 141] on link "View External Url" at bounding box center [380, 130] width 39 height 19
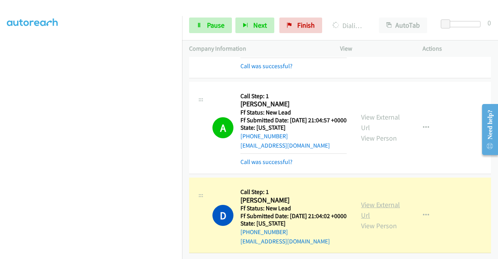
click at [363, 220] on link "View External Url" at bounding box center [380, 209] width 39 height 19
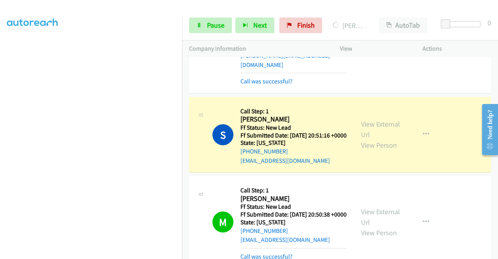
scroll to position [481, 0]
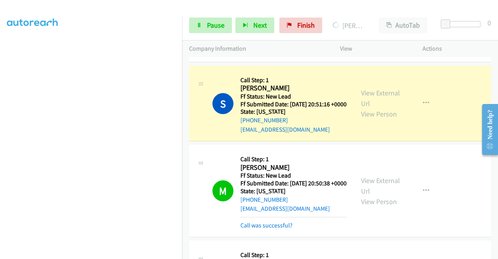
drag, startPoint x: 495, startPoint y: 224, endPoint x: 21, endPoint y: 18, distance: 516.8
click at [365, 108] on link "View External Url" at bounding box center [380, 97] width 39 height 19
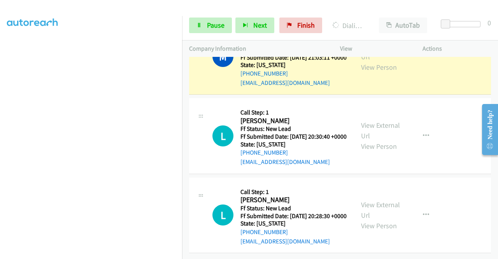
scroll to position [1545, 0]
click at [389, 61] on link "View External Url" at bounding box center [380, 51] width 39 height 19
click at [206, 34] on div "Start Calls Pause Next Finish Dialing [PERSON_NAME] AutoTab AutoTab 0" at bounding box center [340, 26] width 316 height 30
click at [203, 28] on link "Pause" at bounding box center [210, 26] width 43 height 16
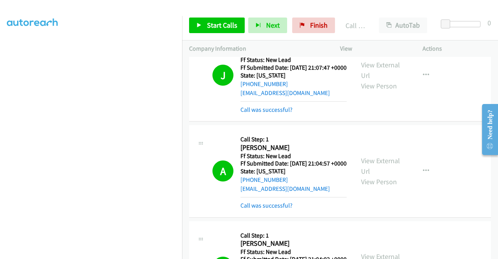
scroll to position [1203, 0]
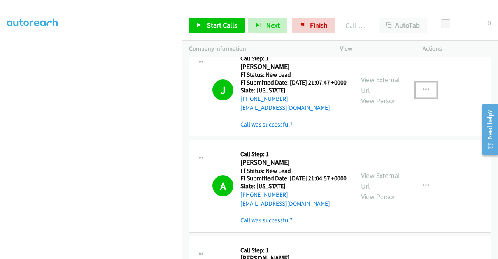
click at [417, 98] on button "button" at bounding box center [426, 90] width 21 height 16
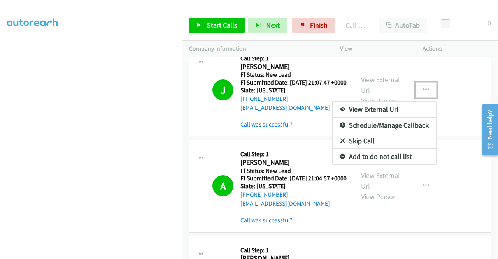
click at [362, 164] on link "Add to do not call list" at bounding box center [385, 157] width 104 height 16
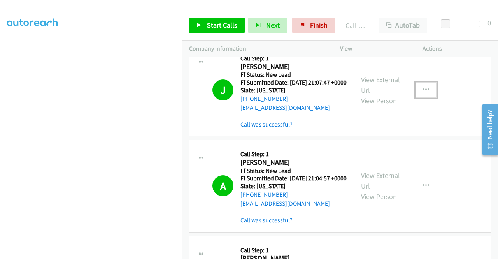
click at [427, 98] on button "button" at bounding box center [426, 90] width 21 height 16
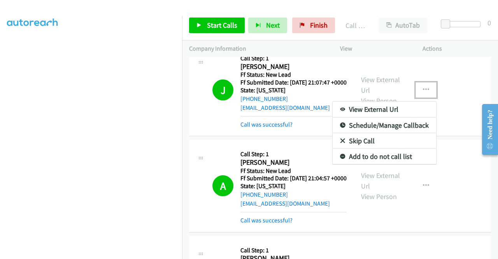
click at [371, 164] on link "Add to do not call list" at bounding box center [385, 157] width 104 height 16
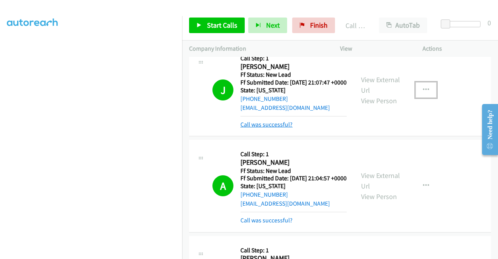
click at [256, 128] on link "Call was successful?" at bounding box center [267, 124] width 52 height 7
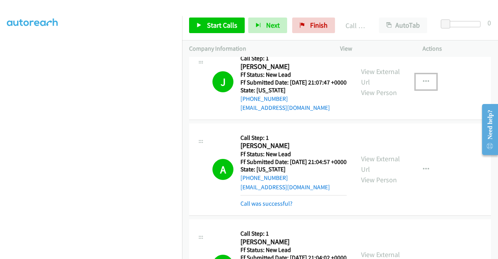
click at [417, 90] on button "button" at bounding box center [426, 82] width 21 height 16
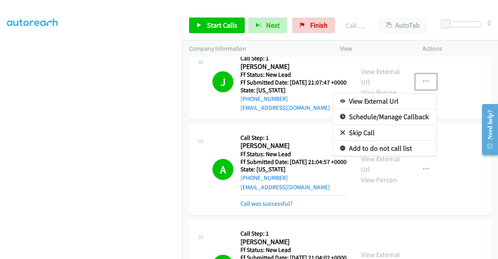
click at [354, 156] on link "Add to do not call list" at bounding box center [385, 149] width 104 height 16
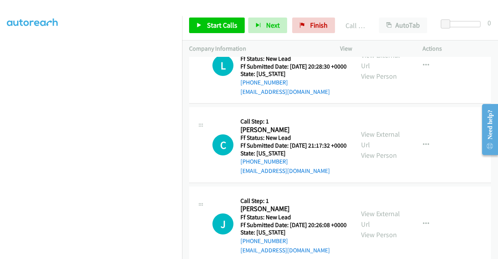
scroll to position [1692, 0]
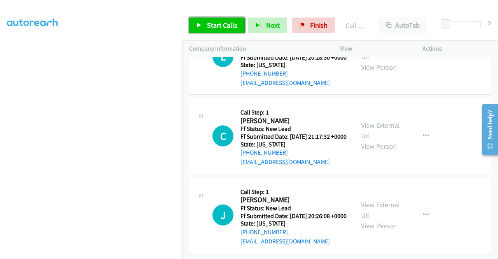
click at [227, 27] on span "Start Calls" at bounding box center [222, 25] width 30 height 9
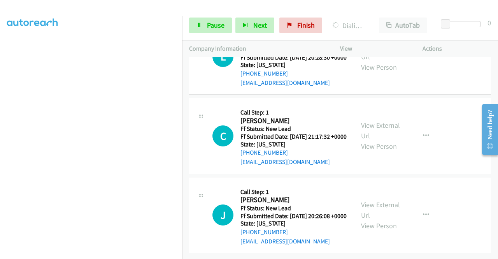
click at [0, 117] on aside "Dialing Mode: Power | Switch to Preview My Lists" at bounding box center [91, 59] width 182 height 431
click at [221, 32] on link "Pause" at bounding box center [210, 26] width 43 height 16
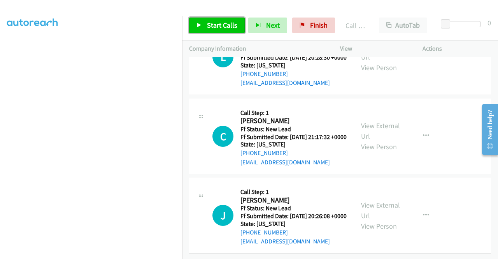
click at [232, 26] on span "Start Calls" at bounding box center [222, 25] width 30 height 9
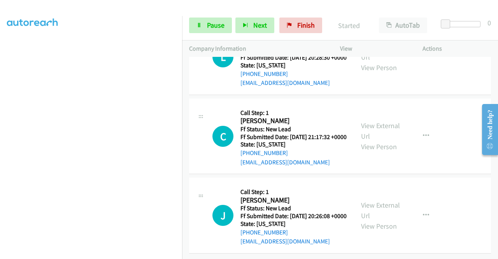
click at [262, 7] on link "Call was successful?" at bounding box center [267, 3] width 52 height 7
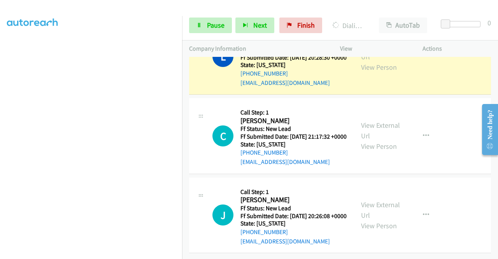
click at [380, 72] on div "View External Url View Person" at bounding box center [381, 57] width 40 height 32
click at [373, 61] on link "View External Url" at bounding box center [380, 51] width 39 height 19
click at [0, 141] on aside "Dialing Mode: Power | Switch to Preview My Lists" at bounding box center [91, 59] width 182 height 431
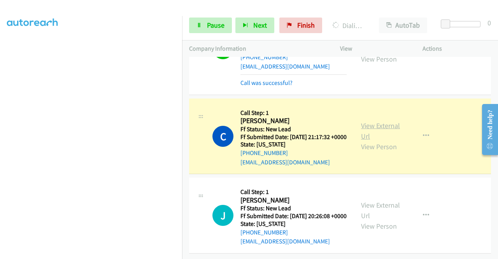
click at [392, 141] on link "View External Url" at bounding box center [380, 130] width 39 height 19
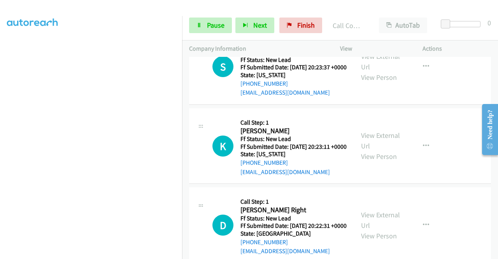
scroll to position [1935, 0]
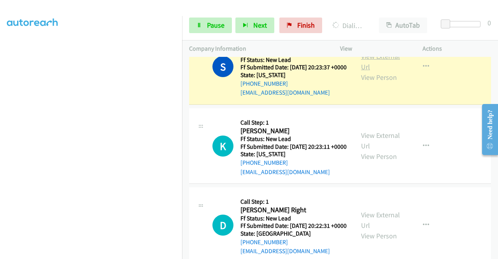
click at [369, 71] on link "View External Url" at bounding box center [380, 61] width 39 height 19
click at [207, 12] on div "Start Calls Pause Next Finish Dialing [PERSON_NAME] AutoTab AutoTab 0" at bounding box center [340, 26] width 316 height 30
click at [201, 38] on div "Start Calls Pause Next Finish Dialing [PERSON_NAME] AutoTab AutoTab 0" at bounding box center [340, 26] width 316 height 30
click at [201, 30] on link "Pause" at bounding box center [210, 26] width 43 height 16
